Goal: Task Accomplishment & Management: Use online tool/utility

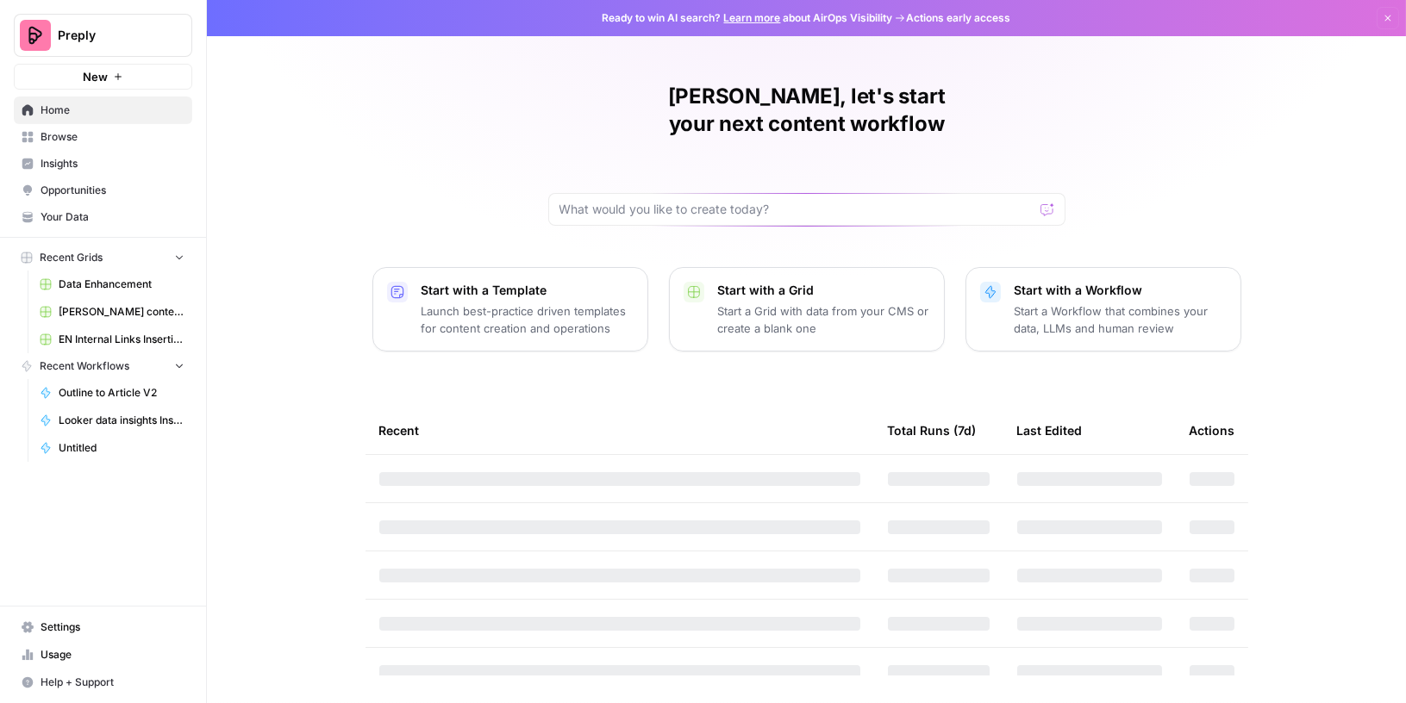
click at [93, 143] on span "Browse" at bounding box center [113, 137] width 144 height 16
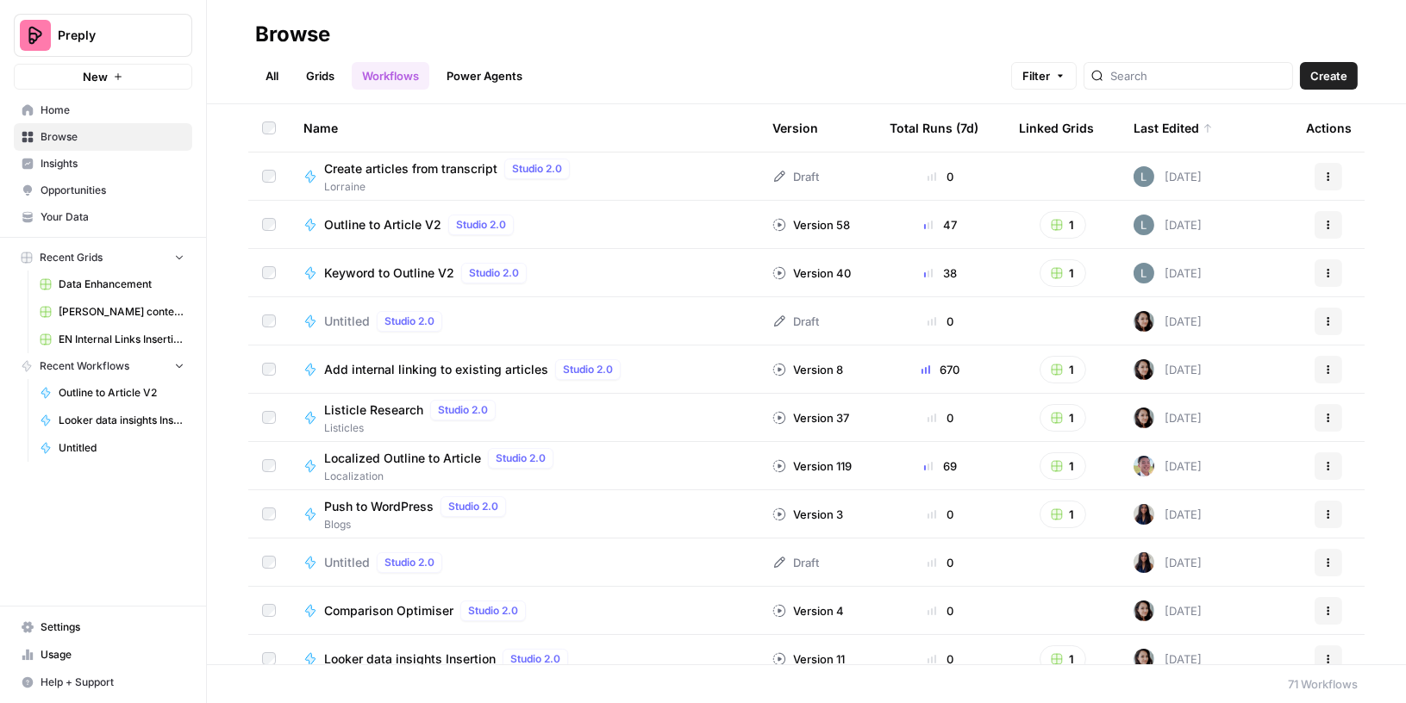
click at [260, 75] on link "All" at bounding box center [272, 76] width 34 height 28
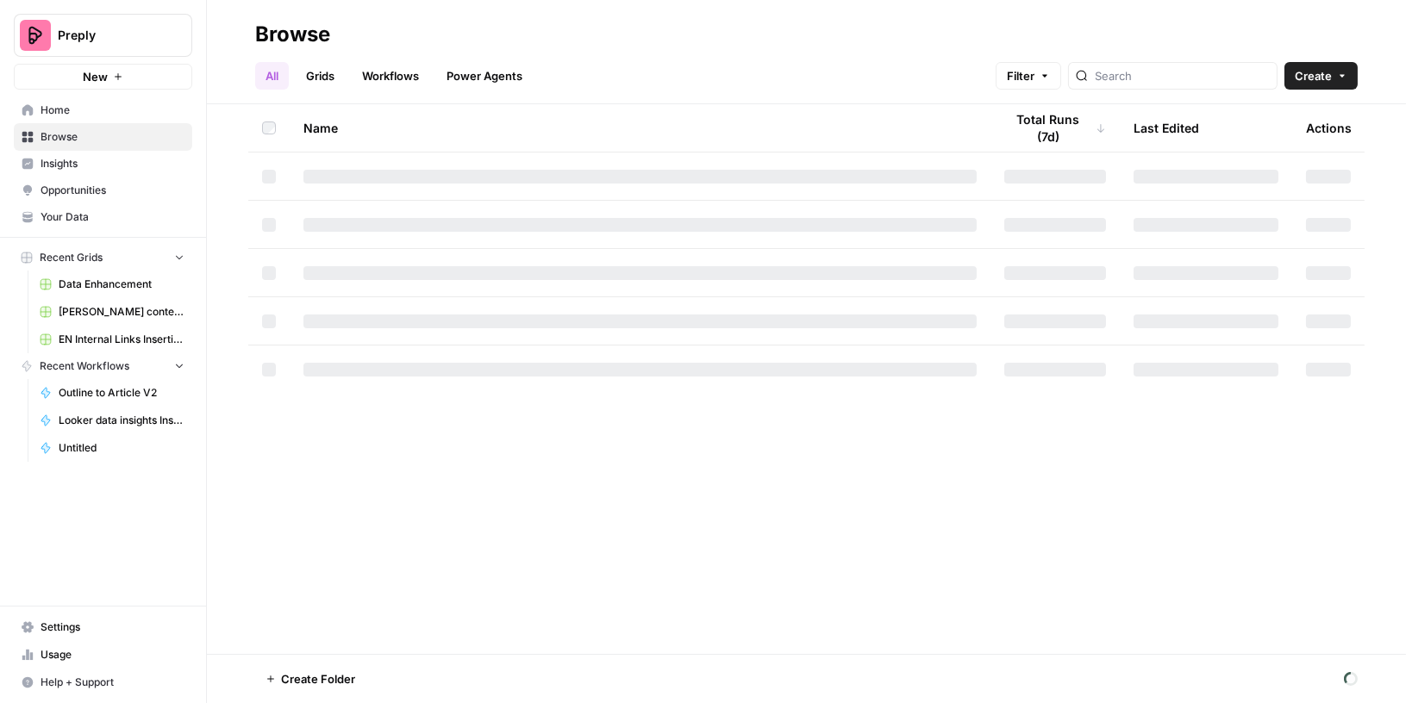
click at [323, 82] on link "Grids" at bounding box center [320, 76] width 49 height 28
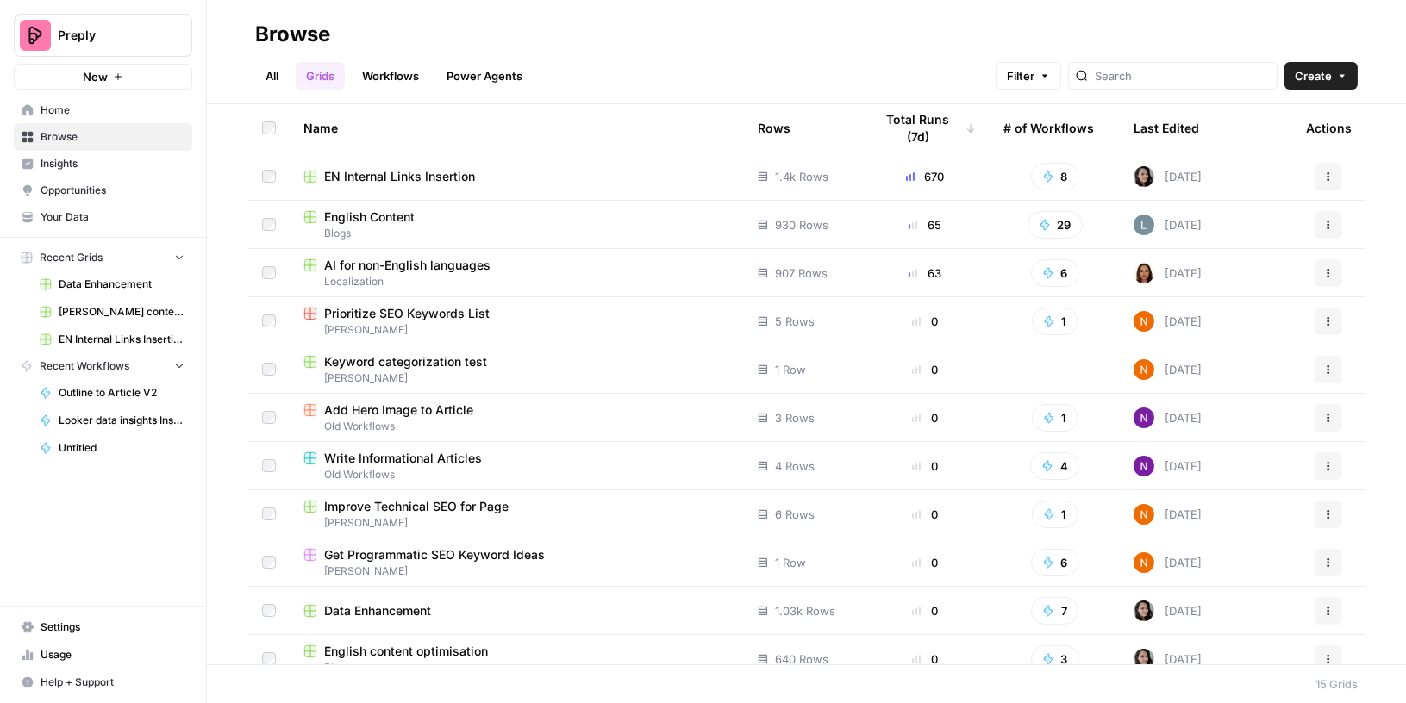
click at [358, 227] on span "Blogs" at bounding box center [516, 234] width 427 height 16
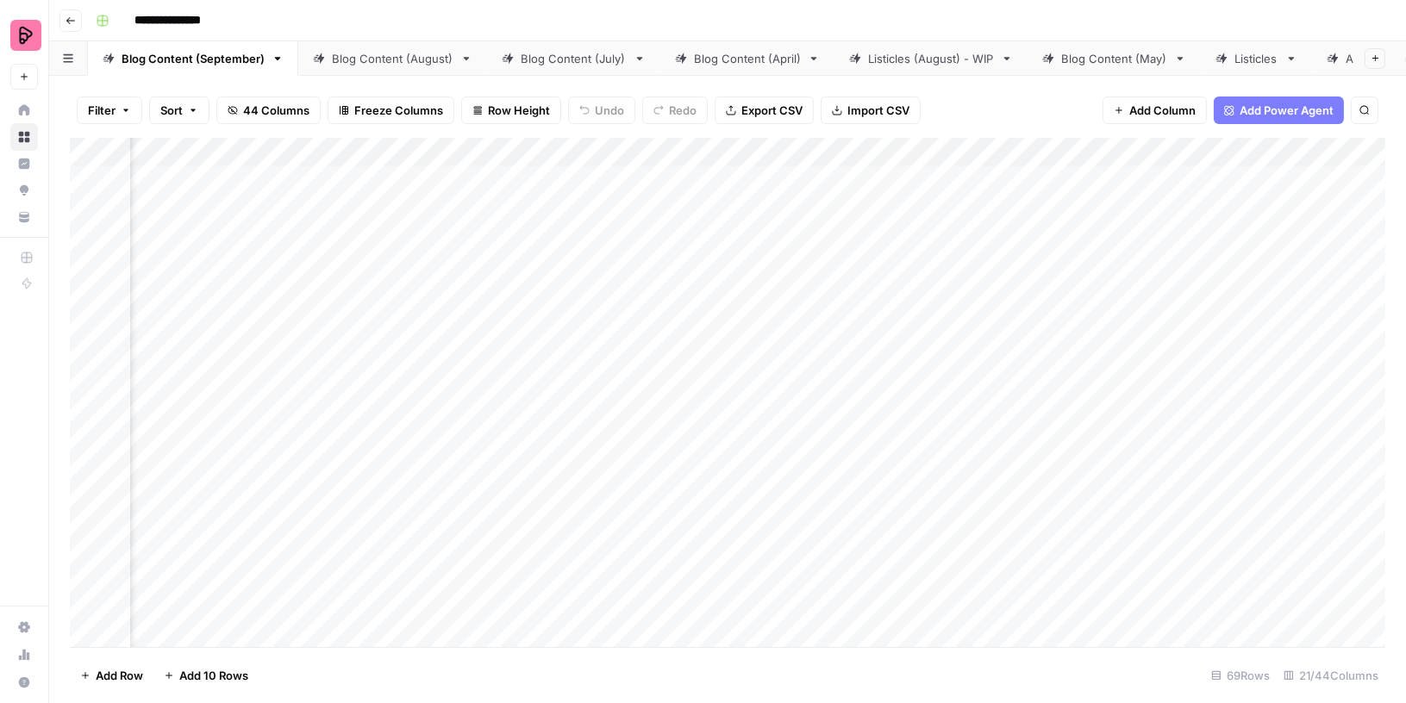
scroll to position [0, 2096]
click at [1252, 153] on div "Add Column" at bounding box center [728, 393] width 1316 height 510
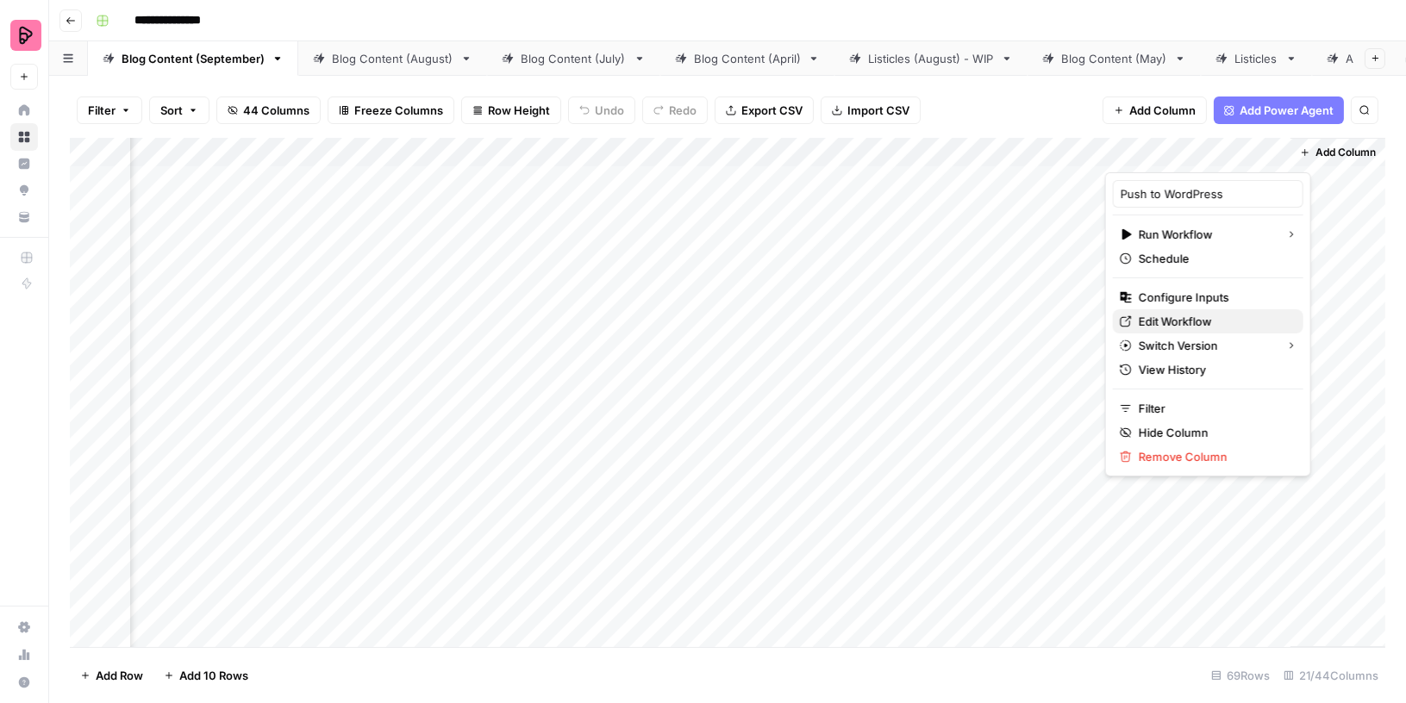
click at [1192, 318] on span "Edit Workflow" at bounding box center [1214, 321] width 151 height 17
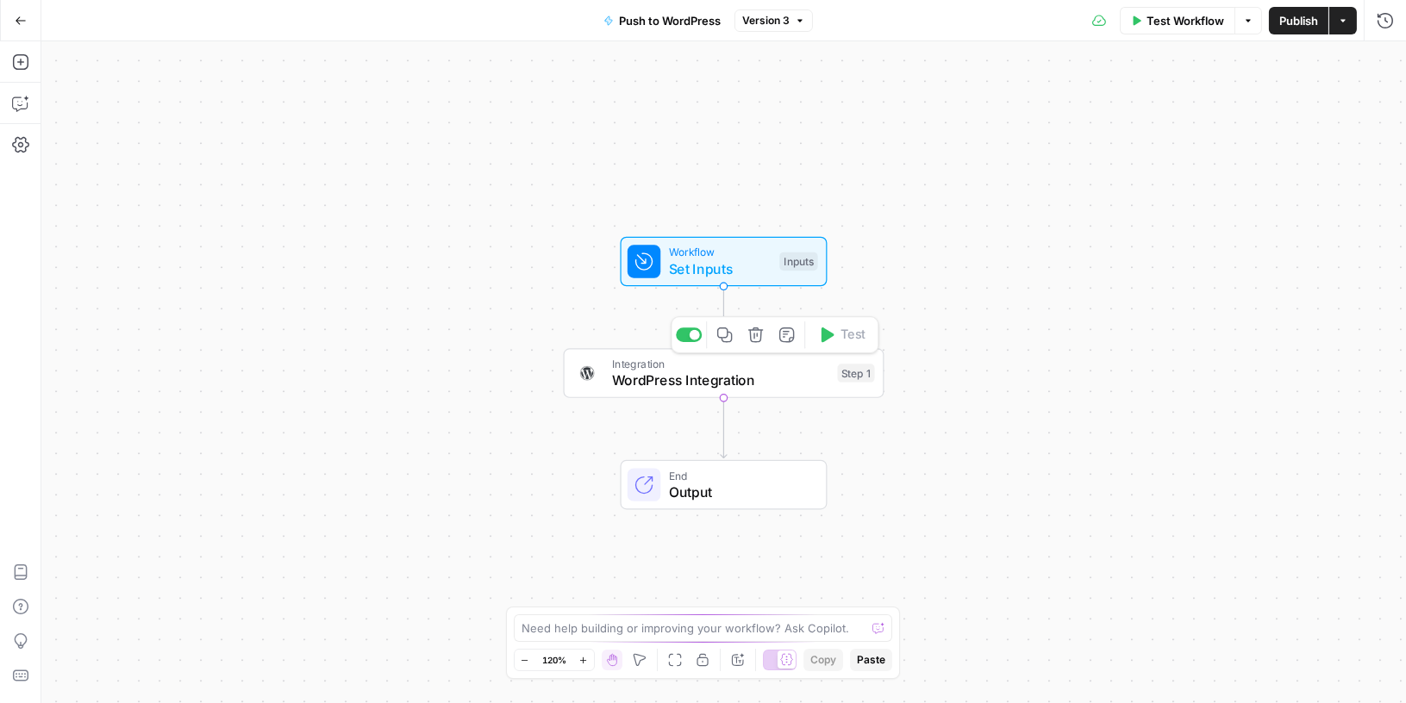
click at [750, 371] on span "WordPress Integration" at bounding box center [720, 381] width 217 height 21
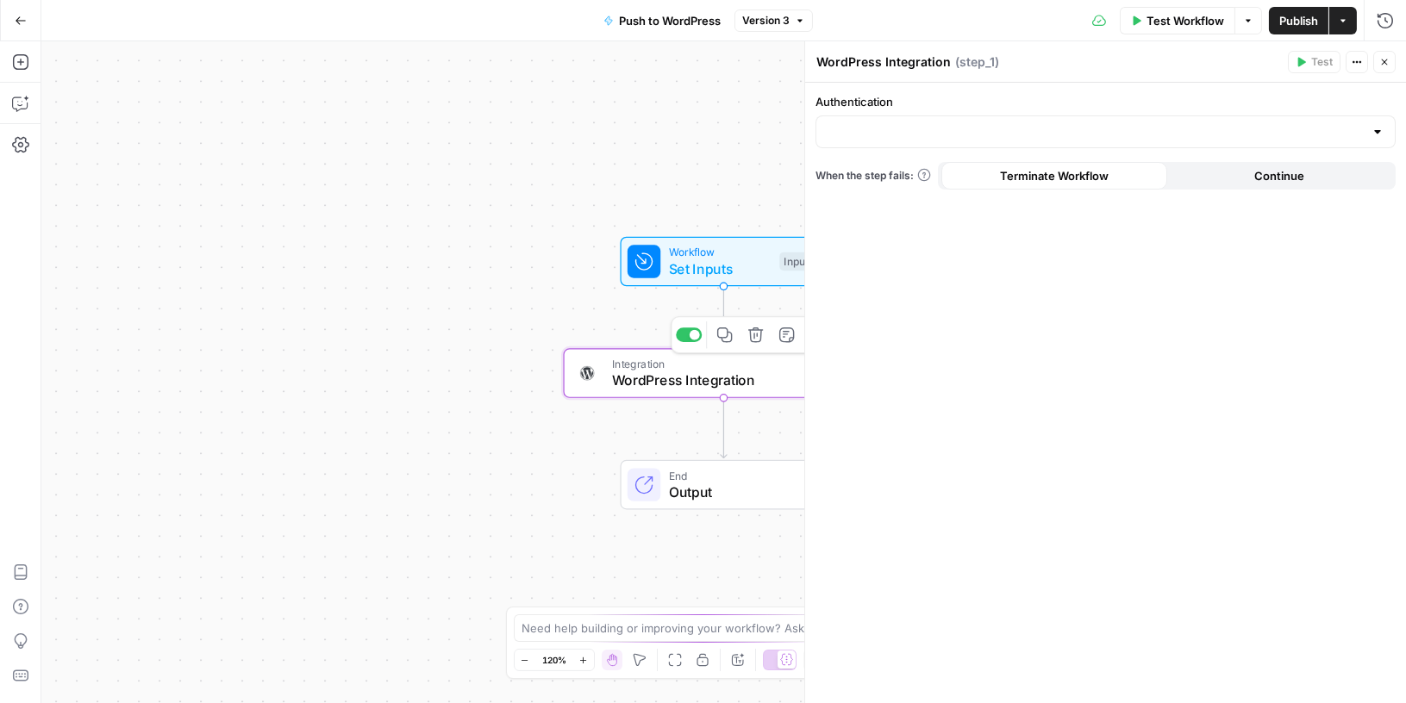
type input "EN Blog"
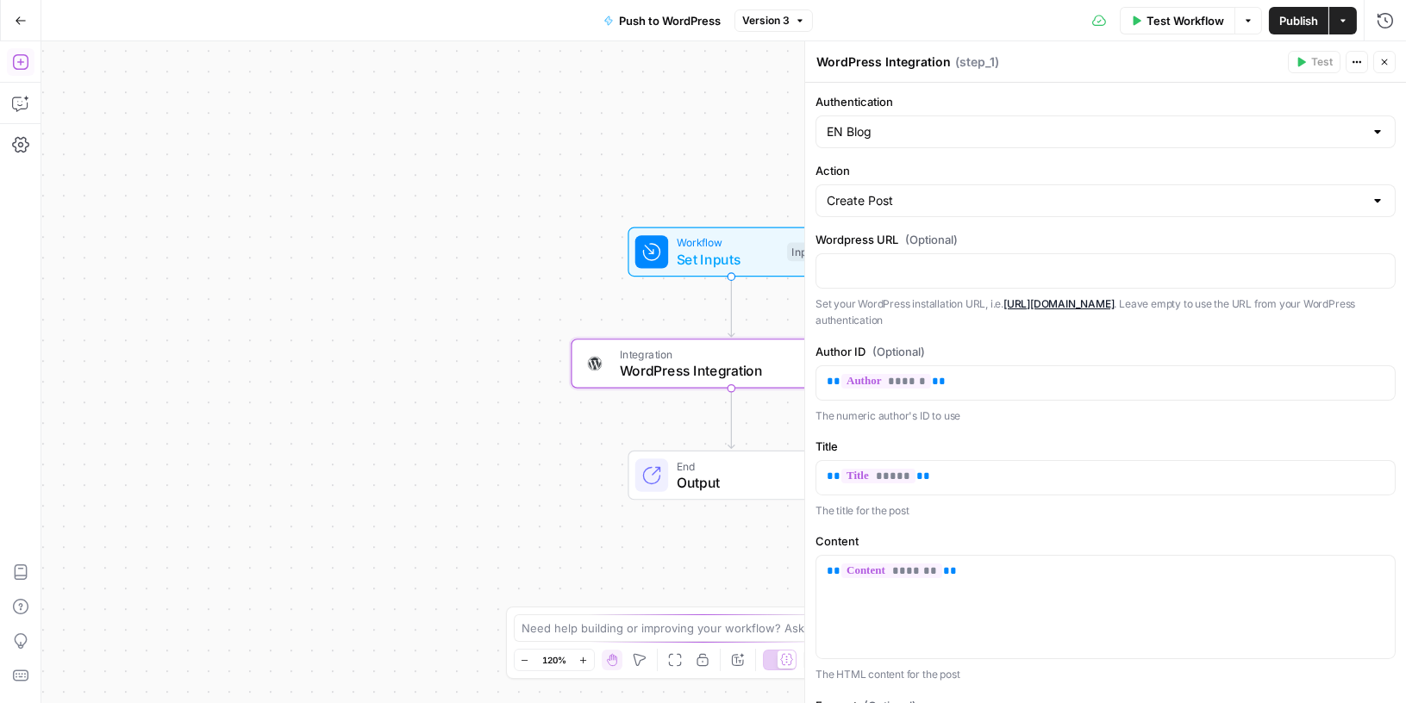
click at [24, 54] on icon "button" at bounding box center [20, 62] width 16 height 16
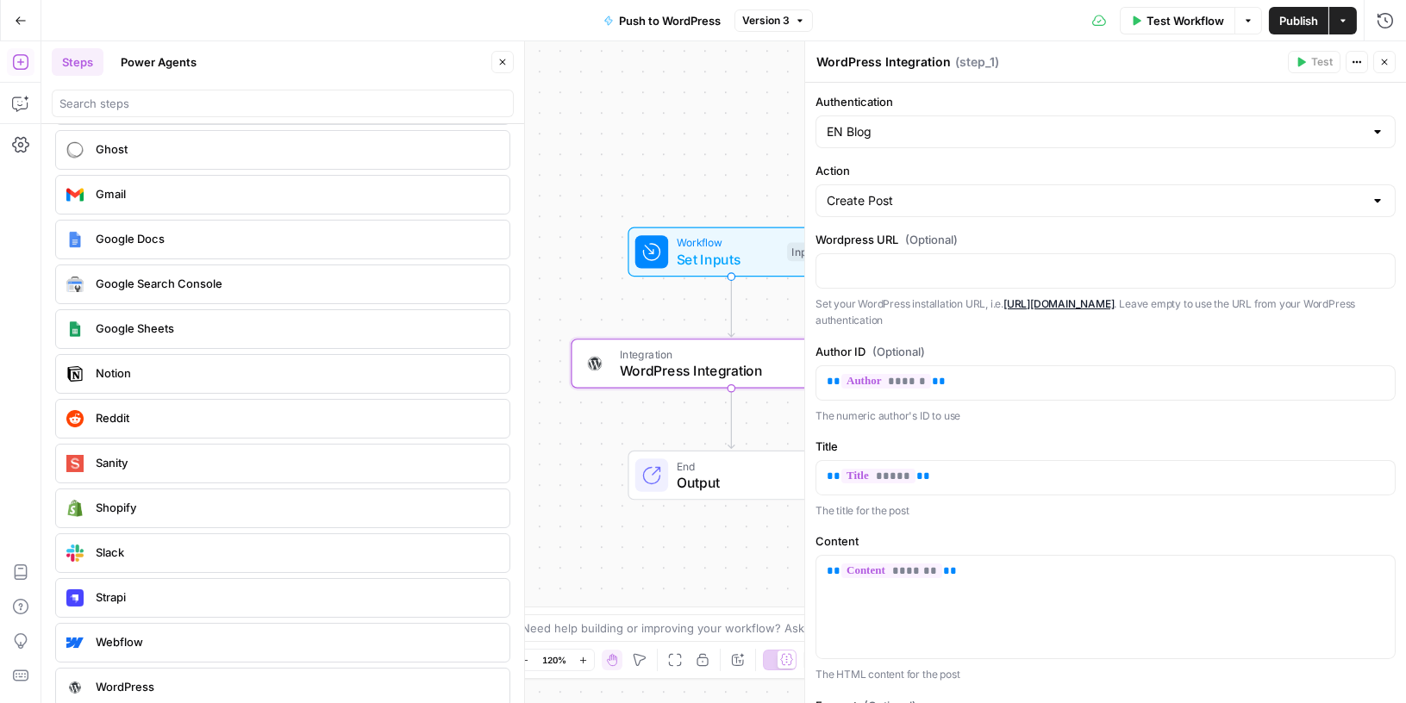
scroll to position [3161, 0]
click at [23, 28] on button "Go Back" at bounding box center [20, 20] width 31 height 31
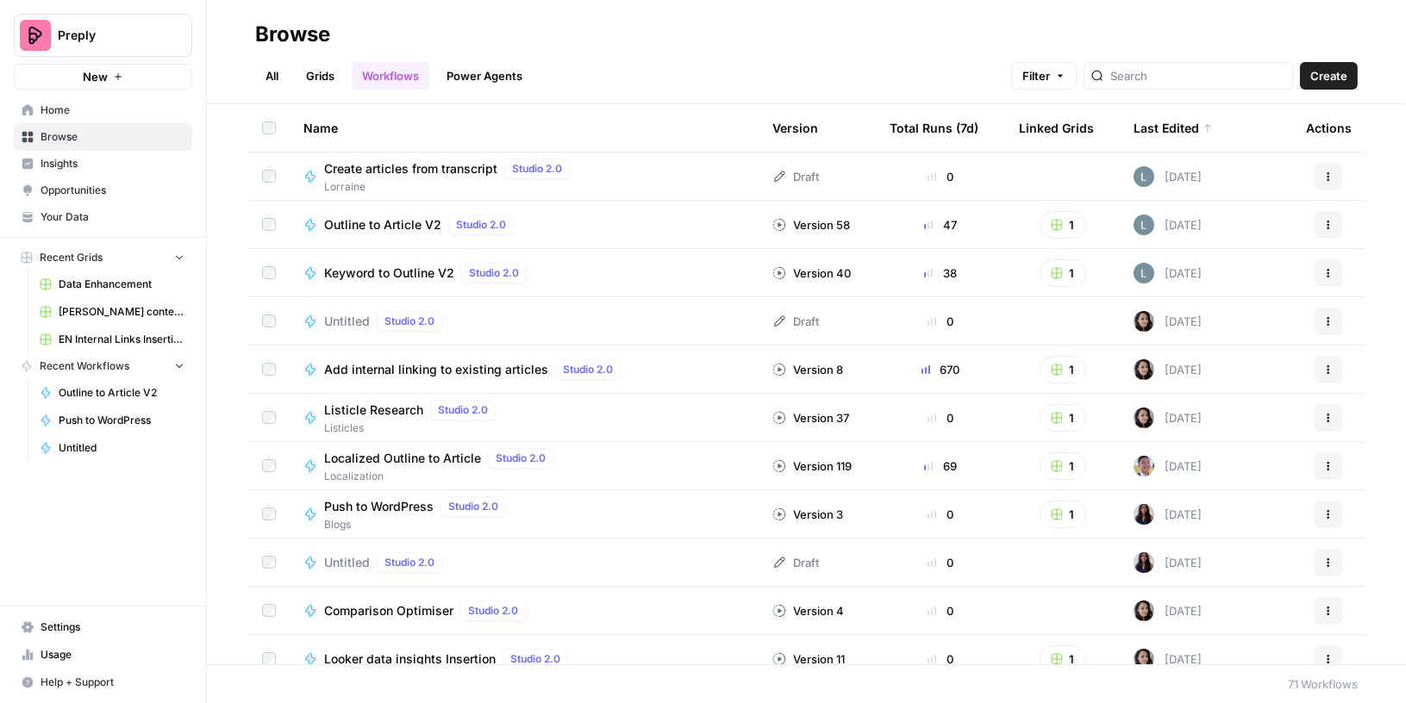
click at [55, 625] on span "Settings" at bounding box center [113, 628] width 144 height 16
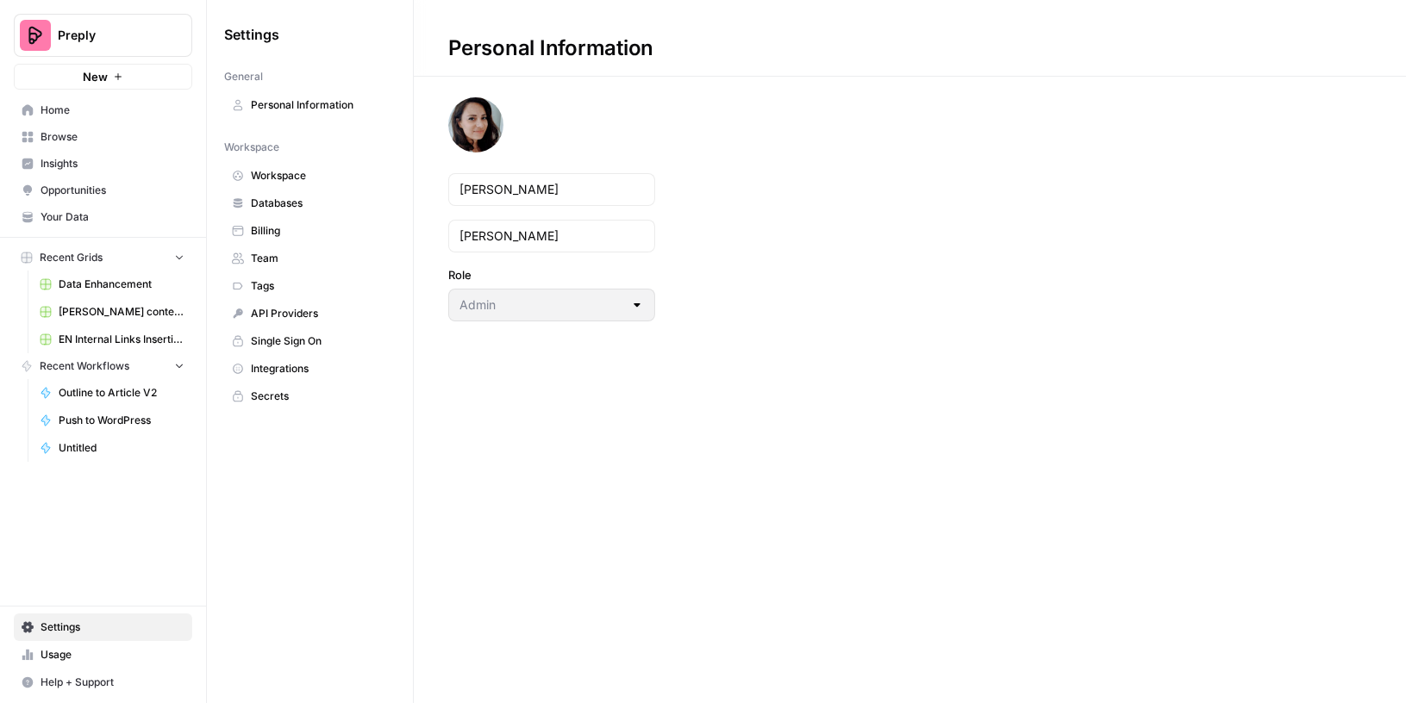
click at [293, 361] on span "Integrations" at bounding box center [319, 369] width 137 height 16
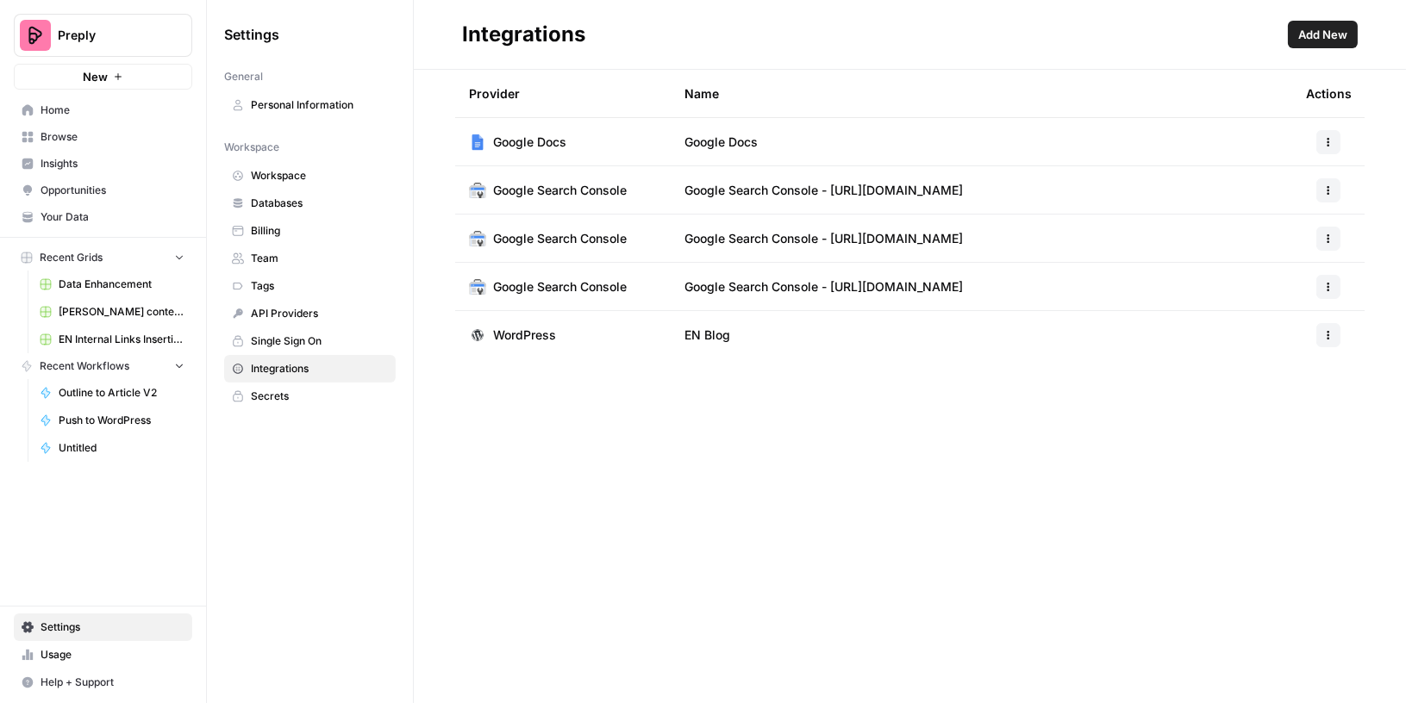
click at [1344, 33] on span "Add New" at bounding box center [1322, 34] width 49 height 17
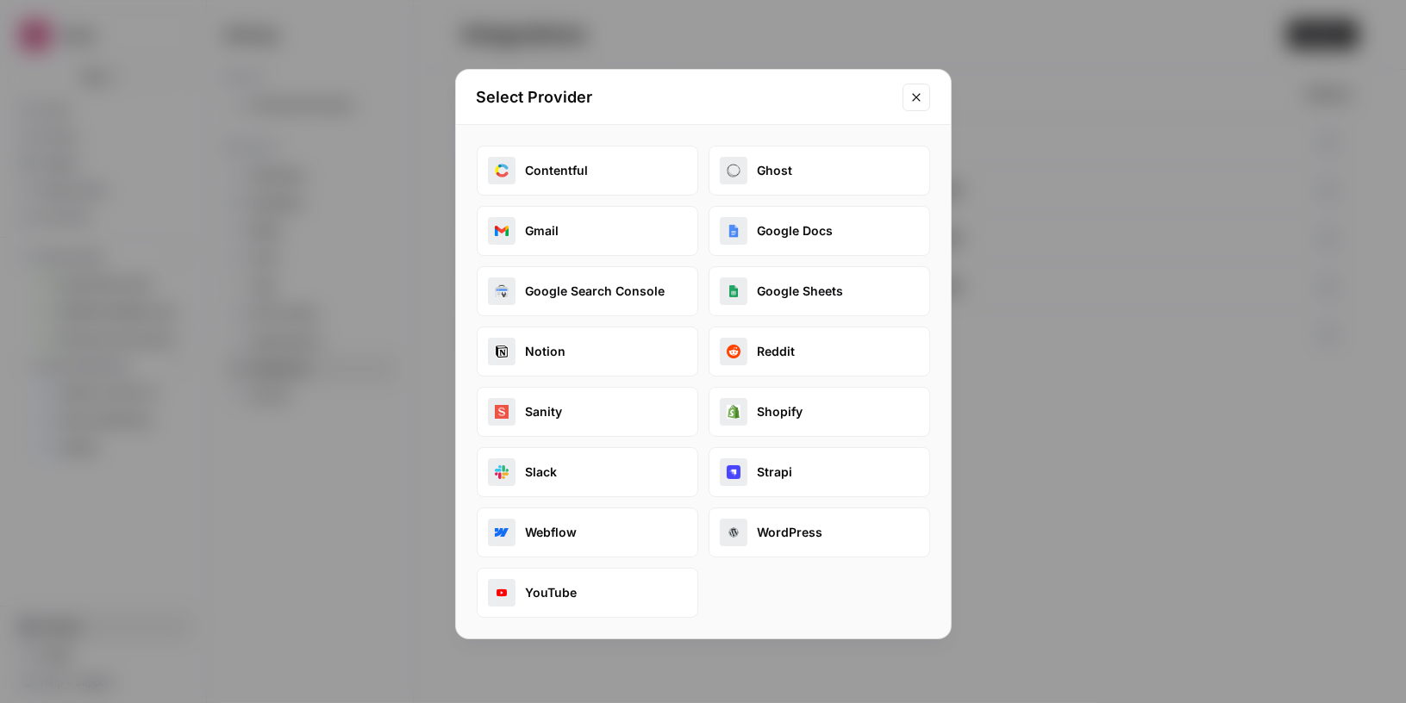
click at [916, 95] on icon "Close modal" at bounding box center [916, 98] width 14 height 14
